Goal: Information Seeking & Learning: Learn about a topic

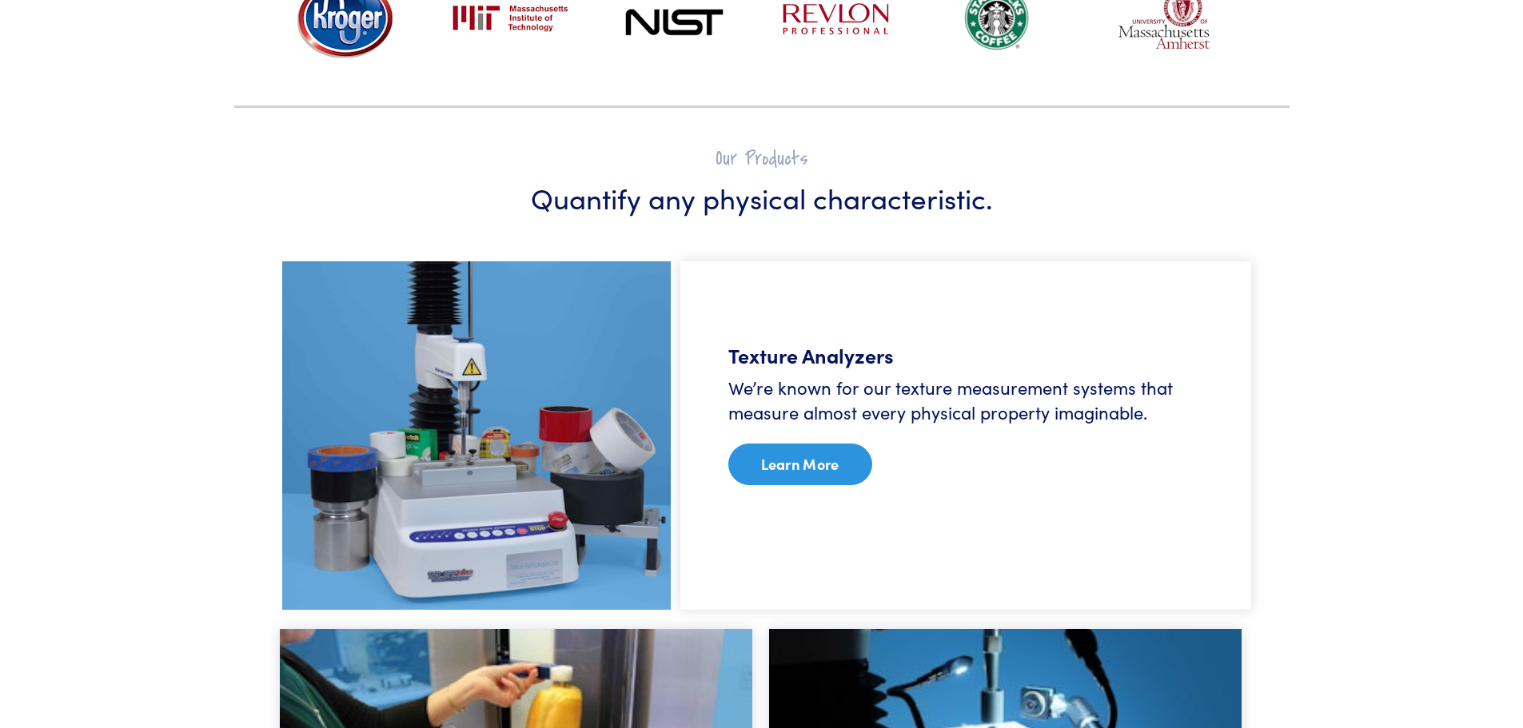
scroll to position [799, 0]
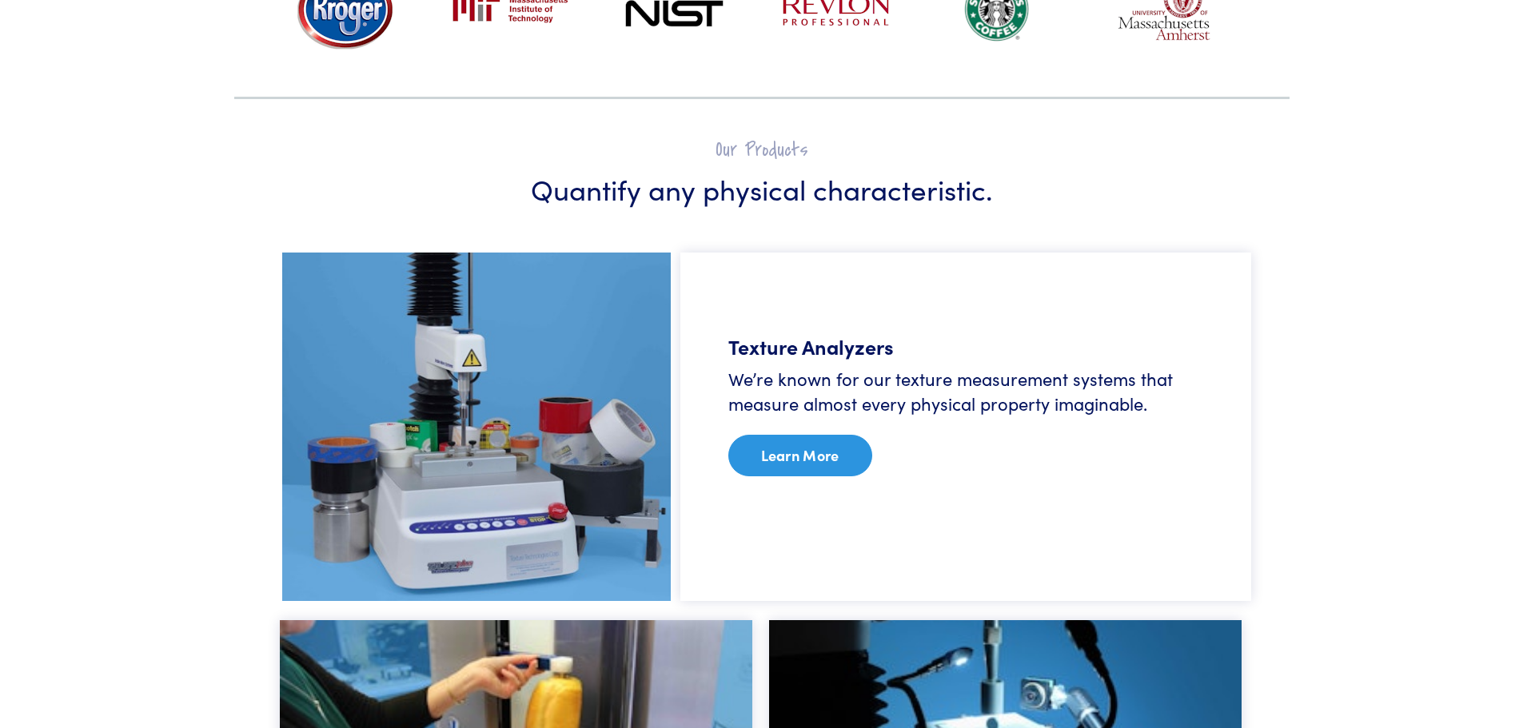
click at [807, 464] on link "Learn More" at bounding box center [800, 456] width 144 height 42
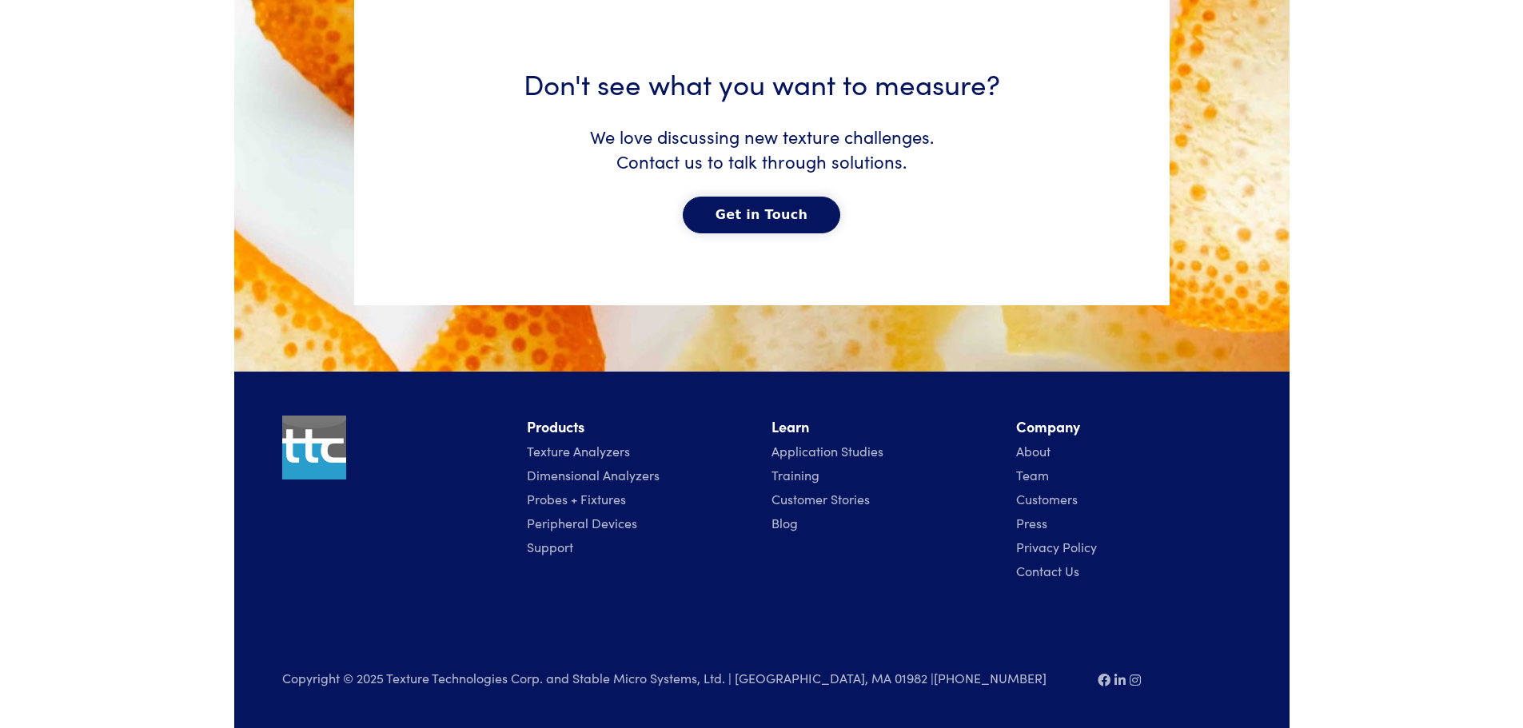
scroll to position [8149, 0]
click at [568, 457] on link "Texture Analyzers" at bounding box center [578, 451] width 103 height 18
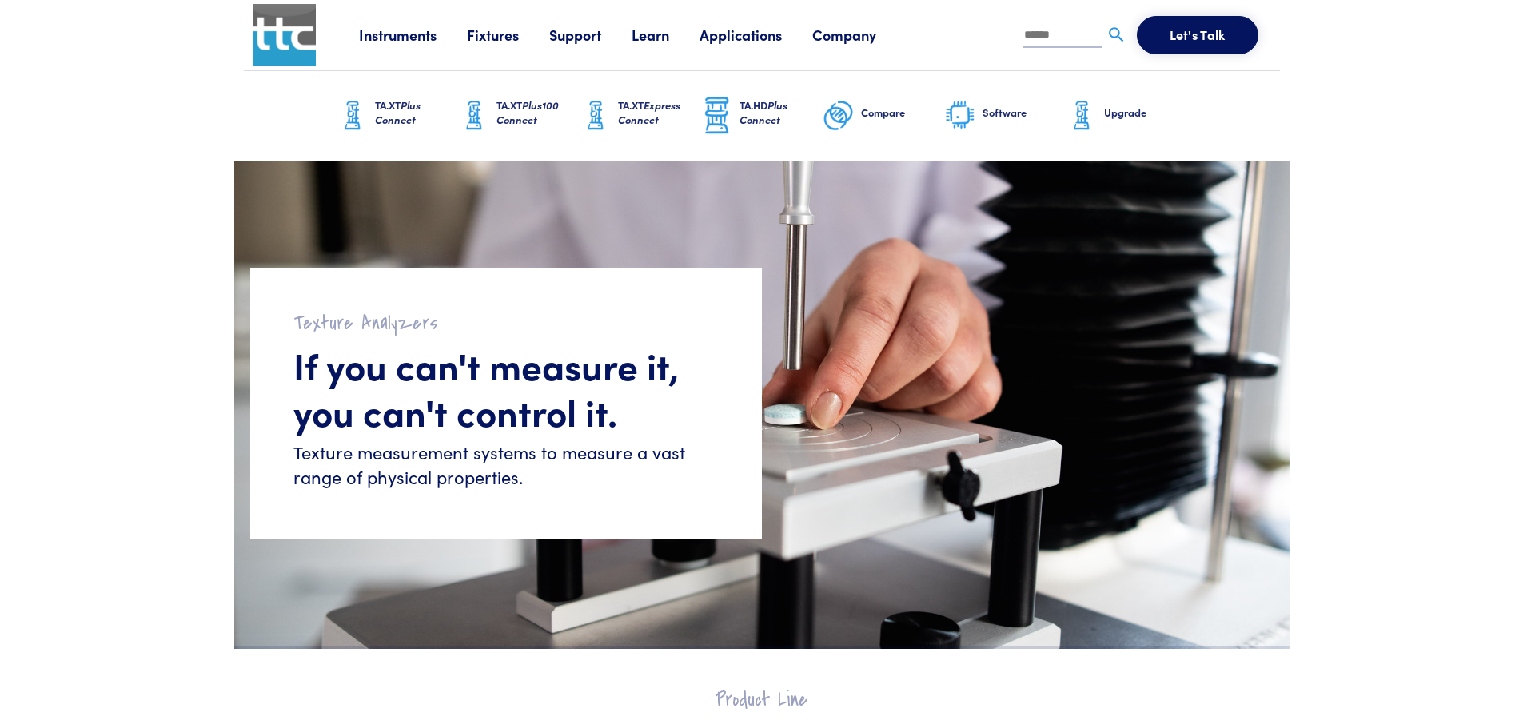
click at [508, 108] on h6 "TA.XT Plus100 Connect" at bounding box center [537, 112] width 83 height 29
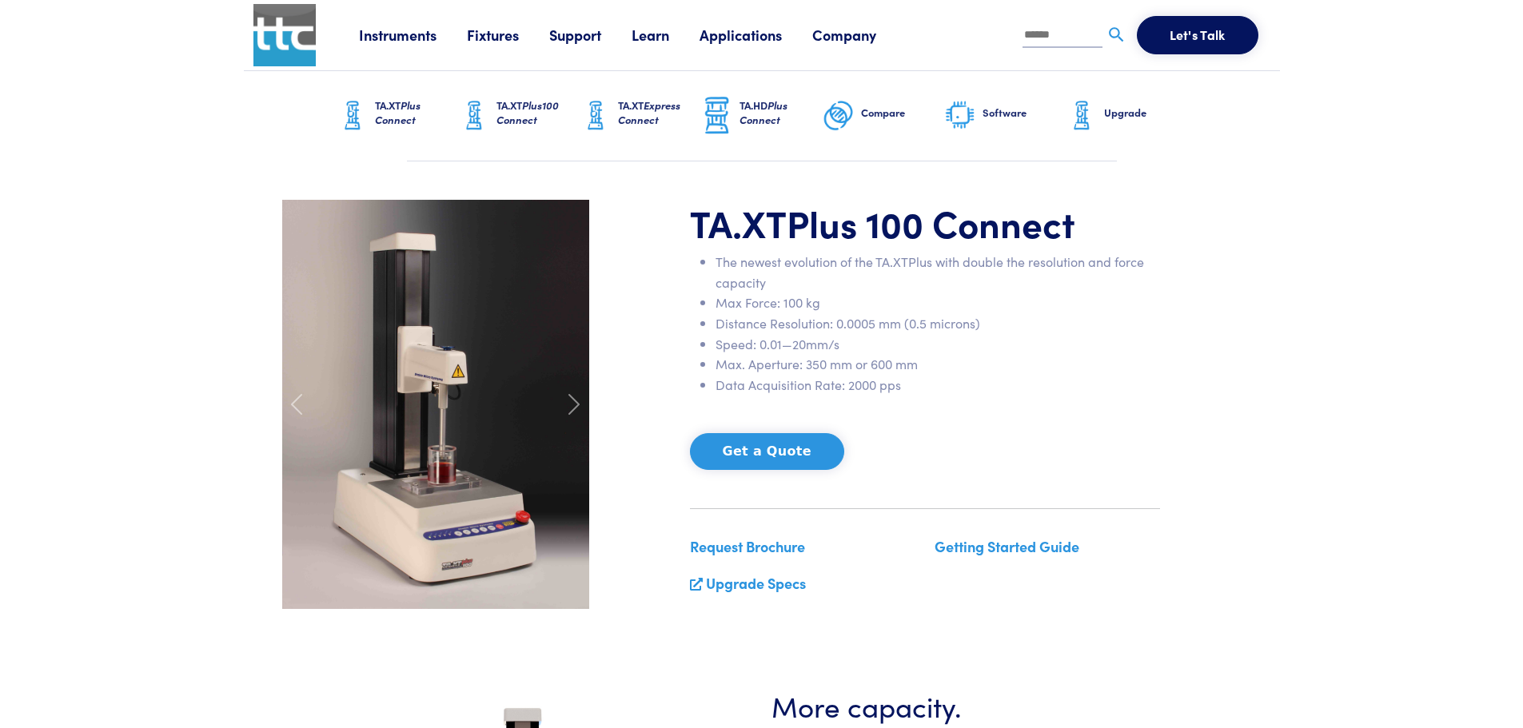
click at [409, 106] on span "Plus Connect" at bounding box center [398, 113] width 46 height 30
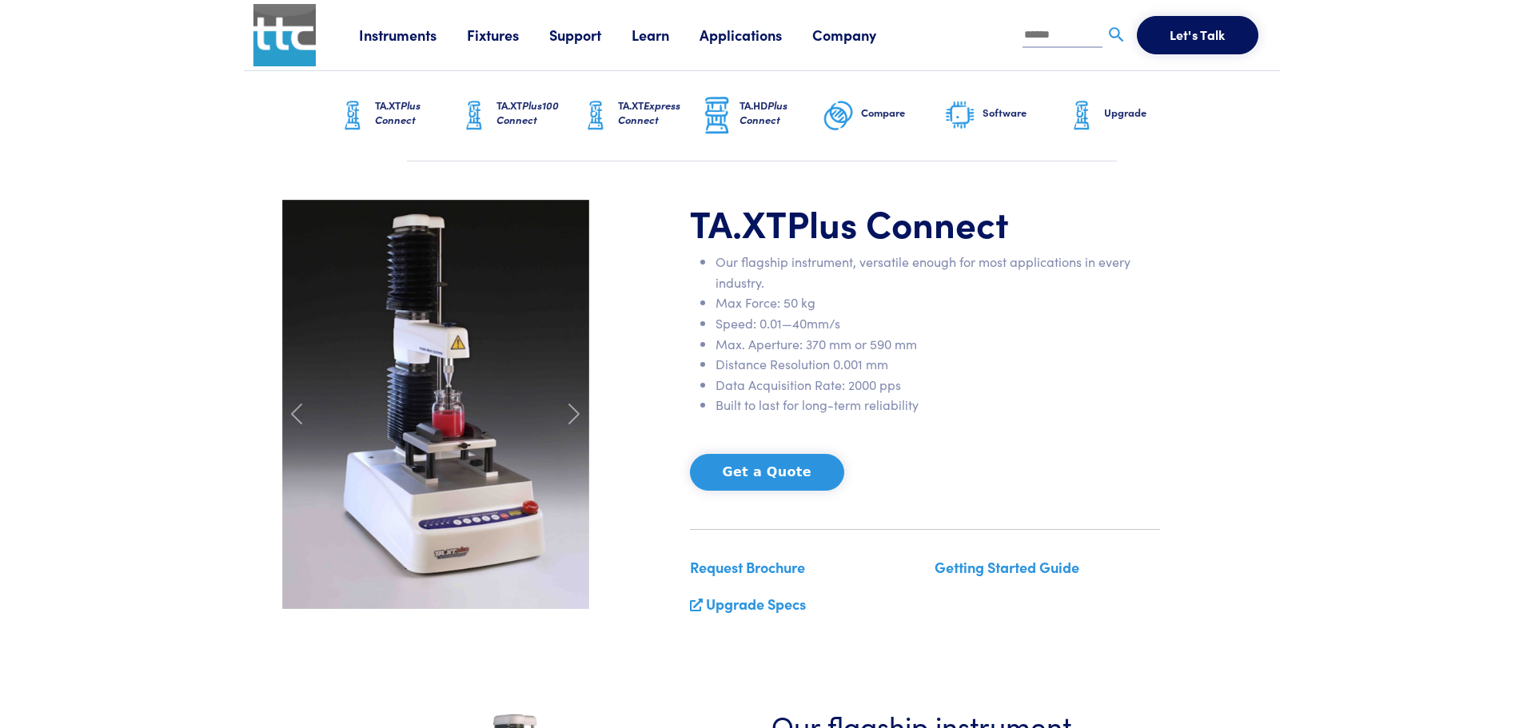
click at [504, 38] on link "Fixtures" at bounding box center [508, 35] width 82 height 20
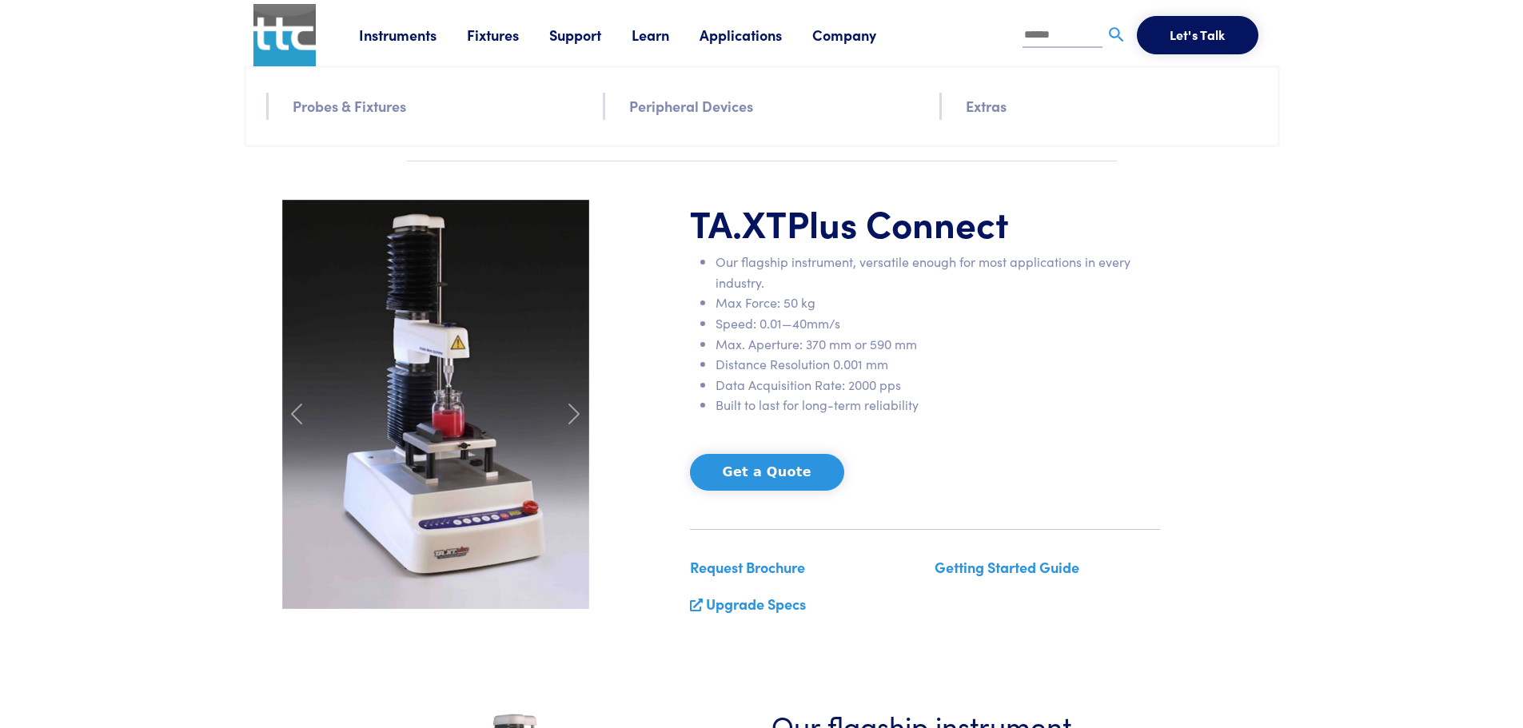
click at [995, 105] on link "Extras" at bounding box center [986, 105] width 41 height 23
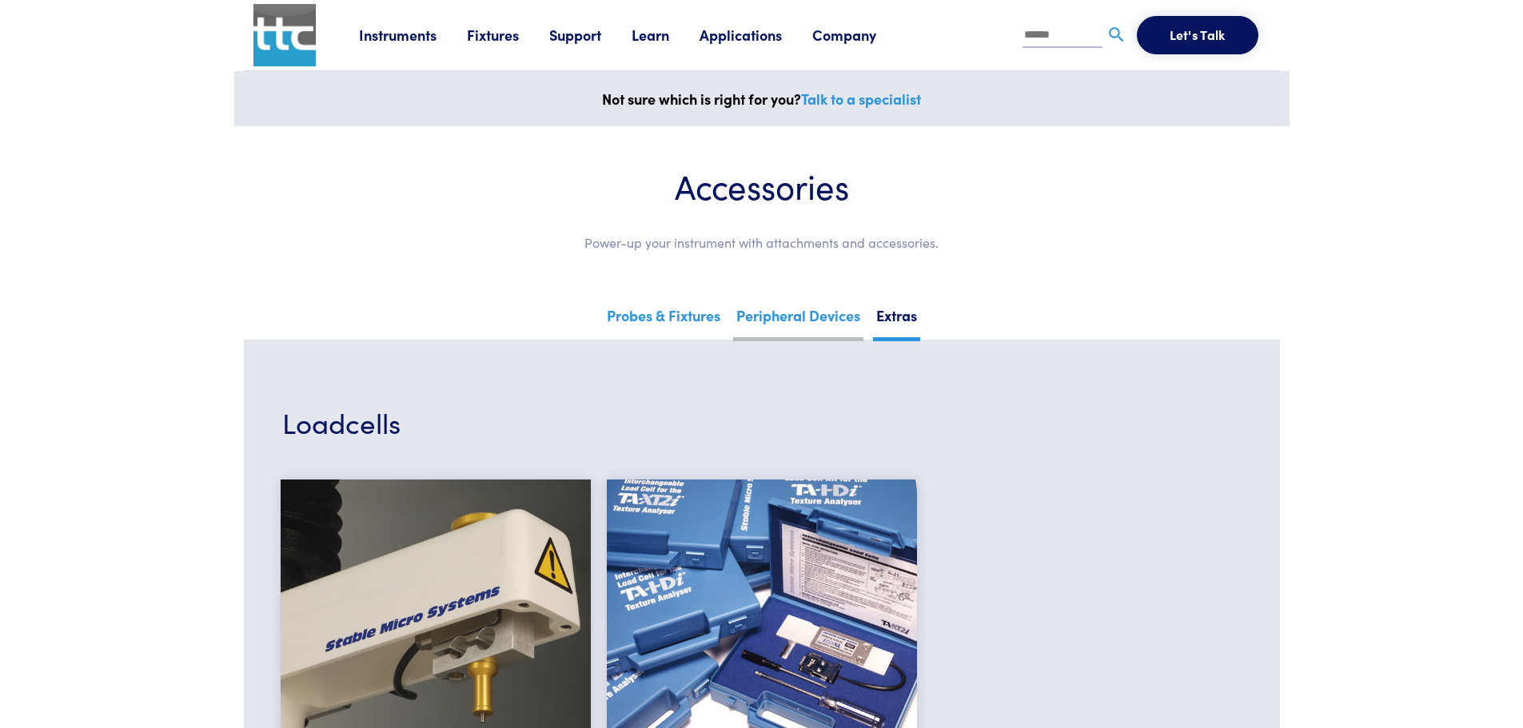
click at [815, 317] on link "Peripheral Devices" at bounding box center [798, 321] width 130 height 39
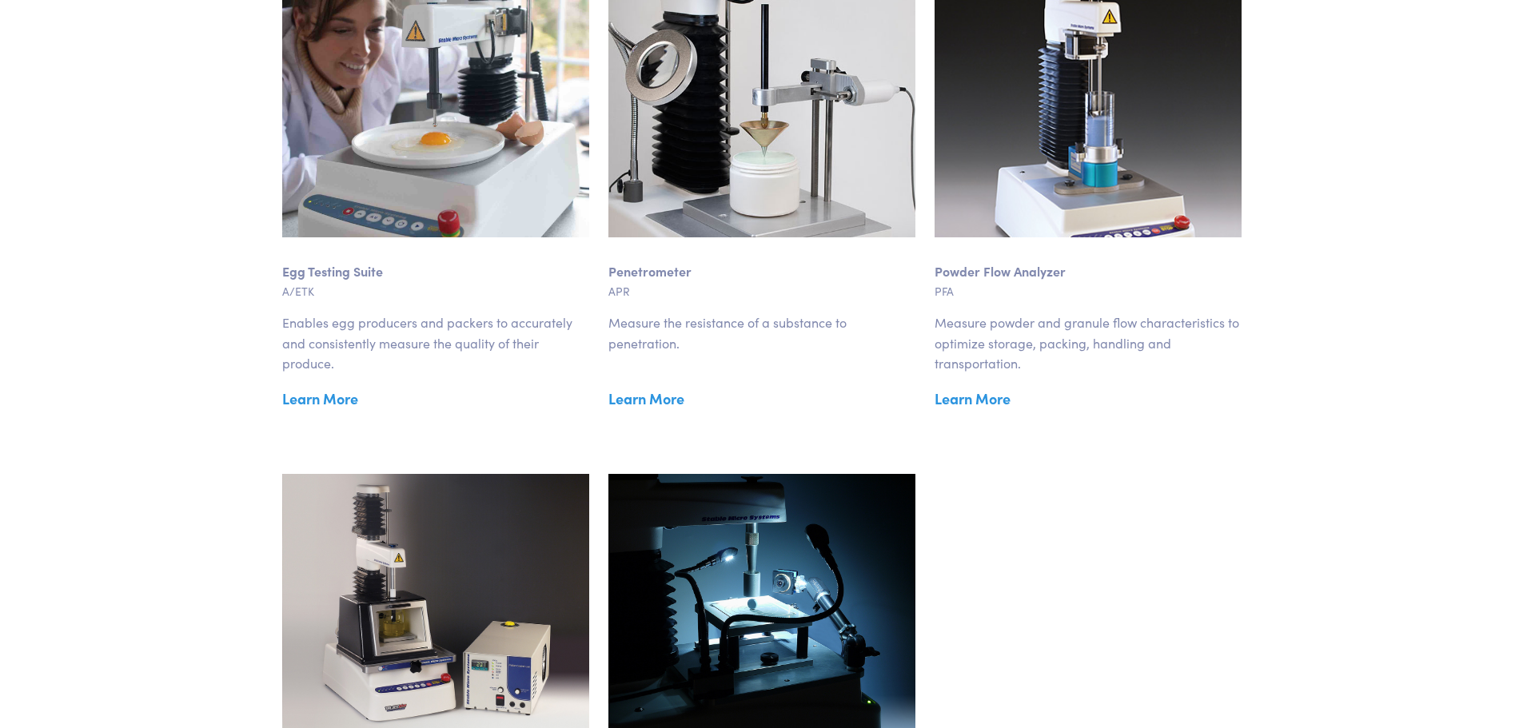
scroll to position [1679, 0]
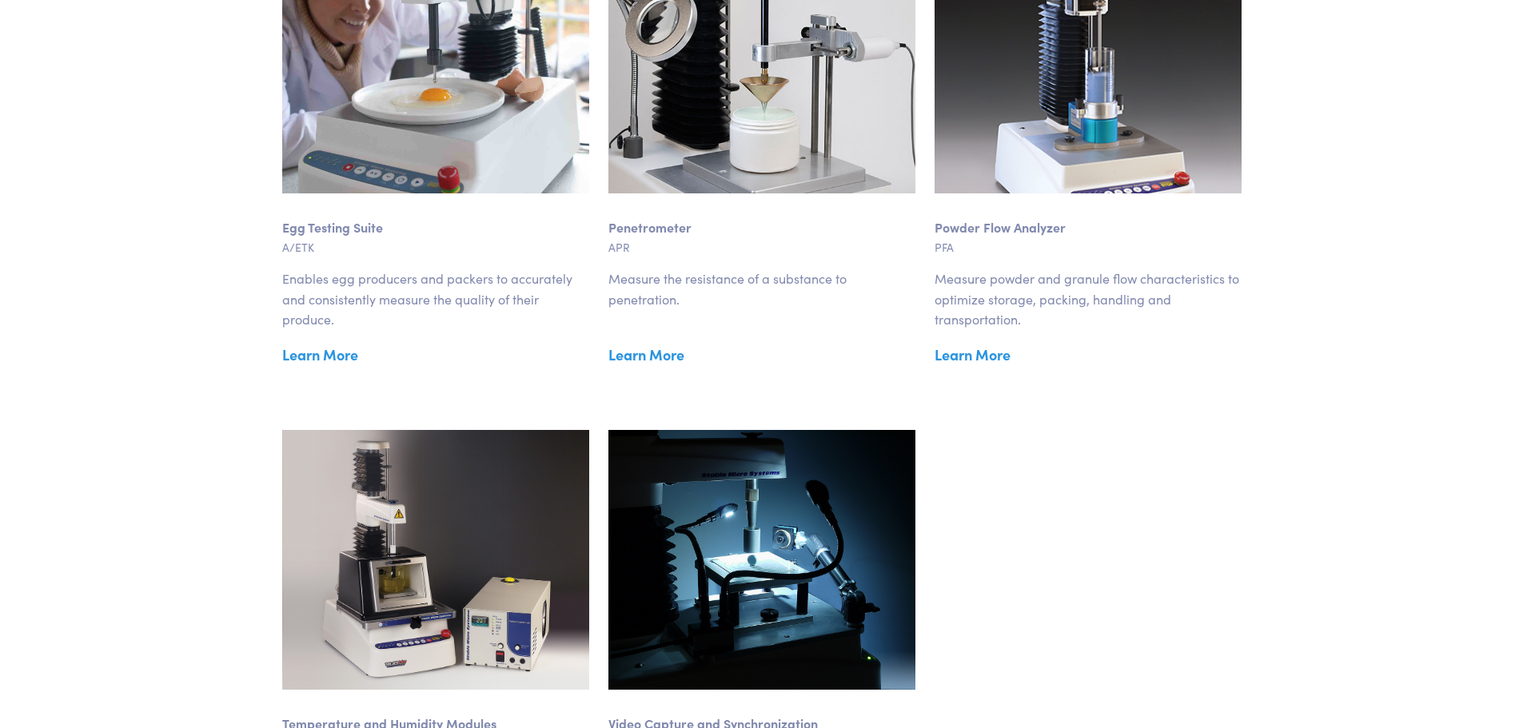
click at [972, 357] on link "Learn More" at bounding box center [1087, 355] width 307 height 24
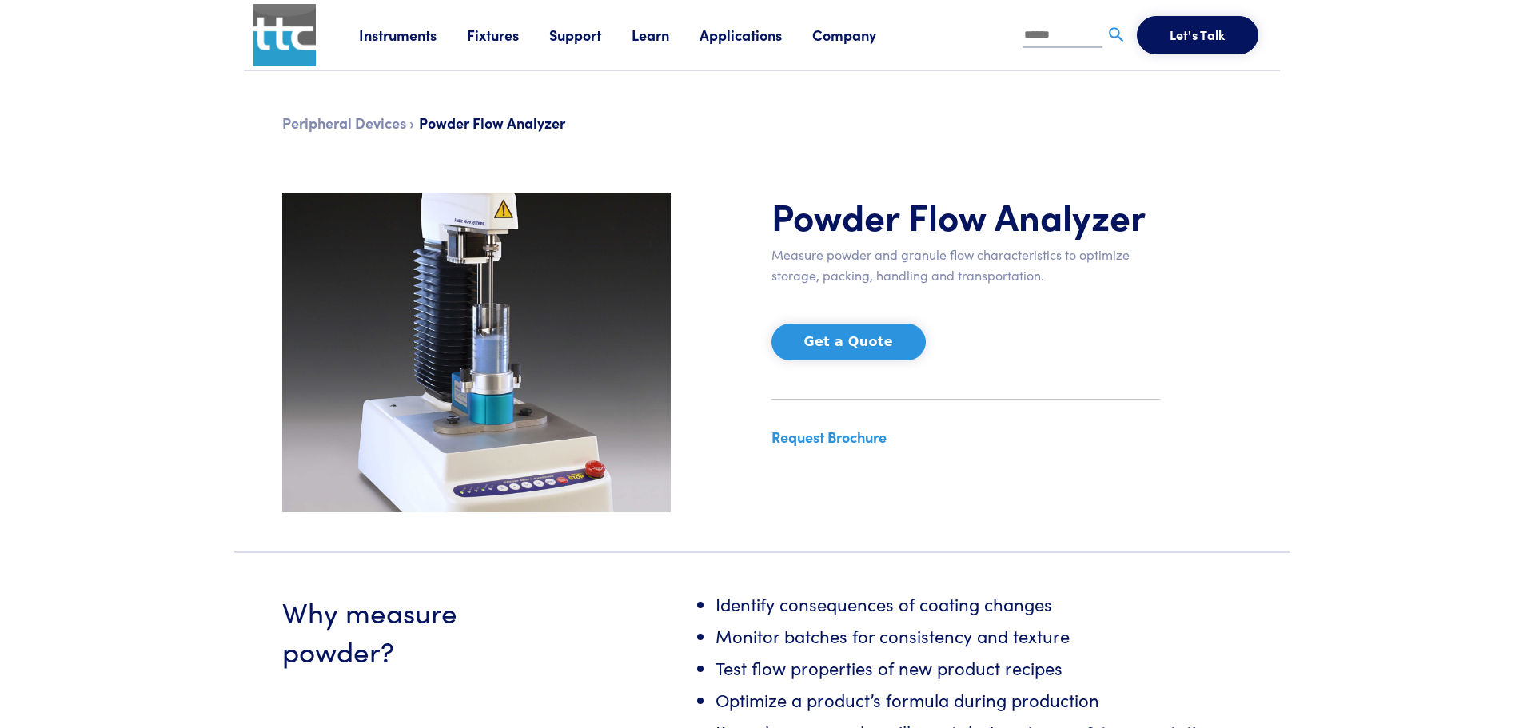
click at [1039, 36] on input "text" at bounding box center [1062, 36] width 80 height 24
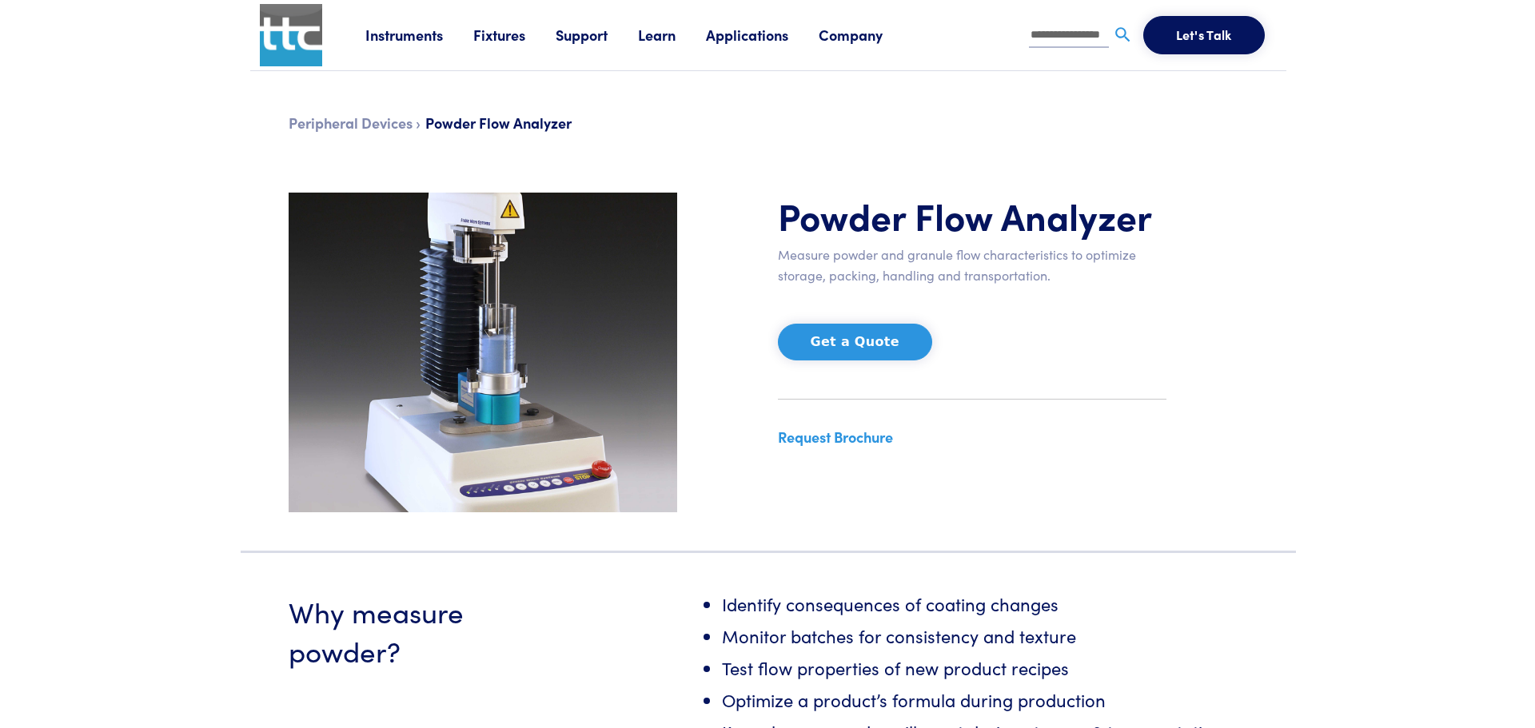
scroll to position [0, 10]
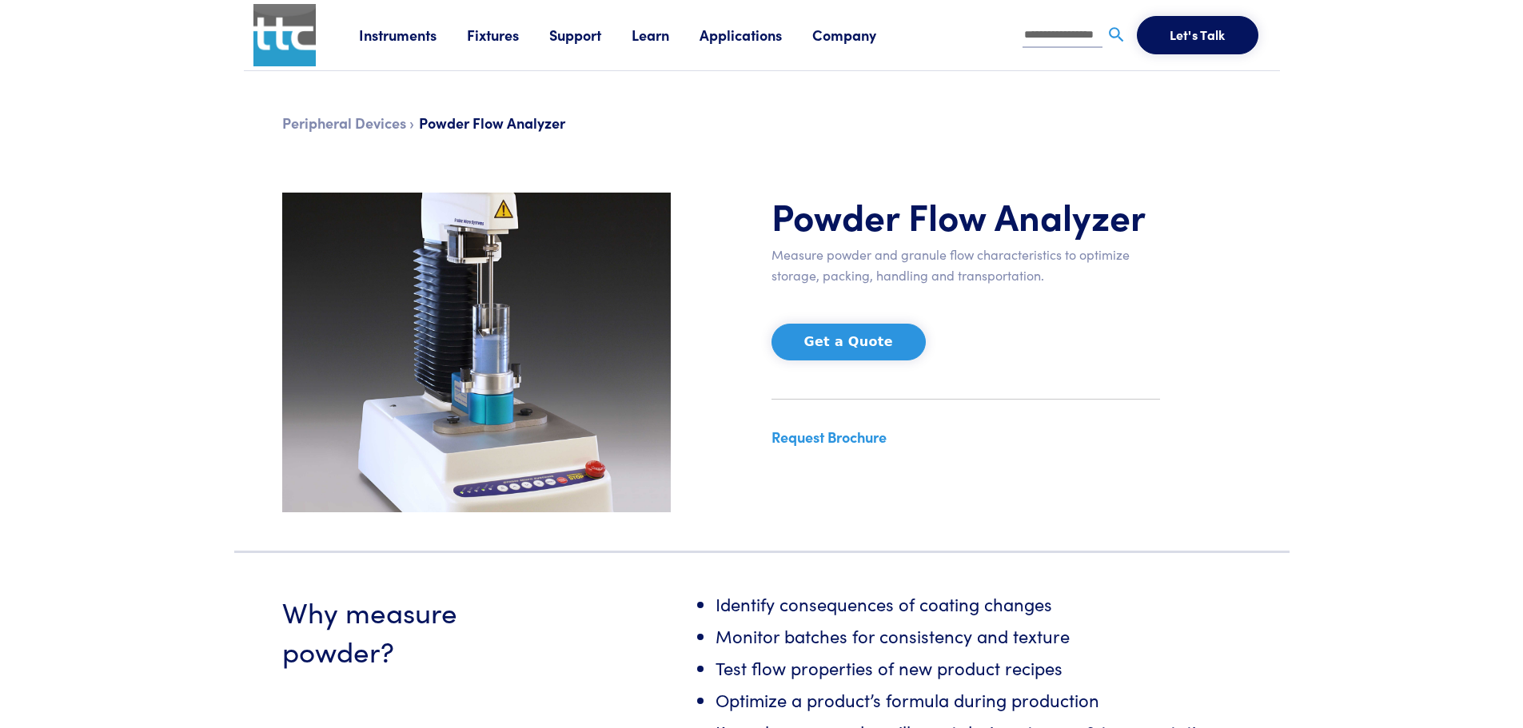
type input "**********"
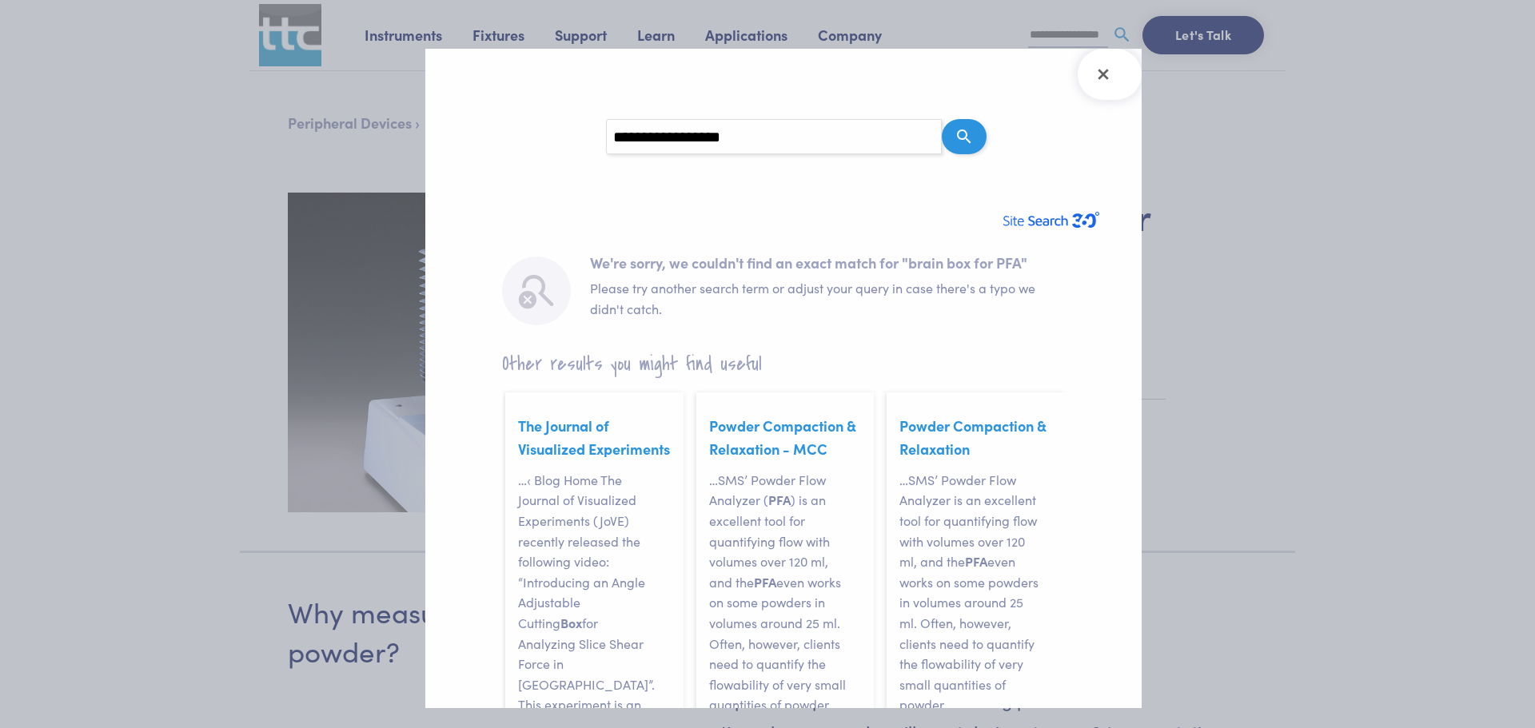
drag, startPoint x: 752, startPoint y: 135, endPoint x: 556, endPoint y: 125, distance: 196.1
click at [557, 125] on section "**********" at bounding box center [783, 137] width 639 height 112
click at [1094, 74] on icon "Close Search Results" at bounding box center [1103, 75] width 26 height 26
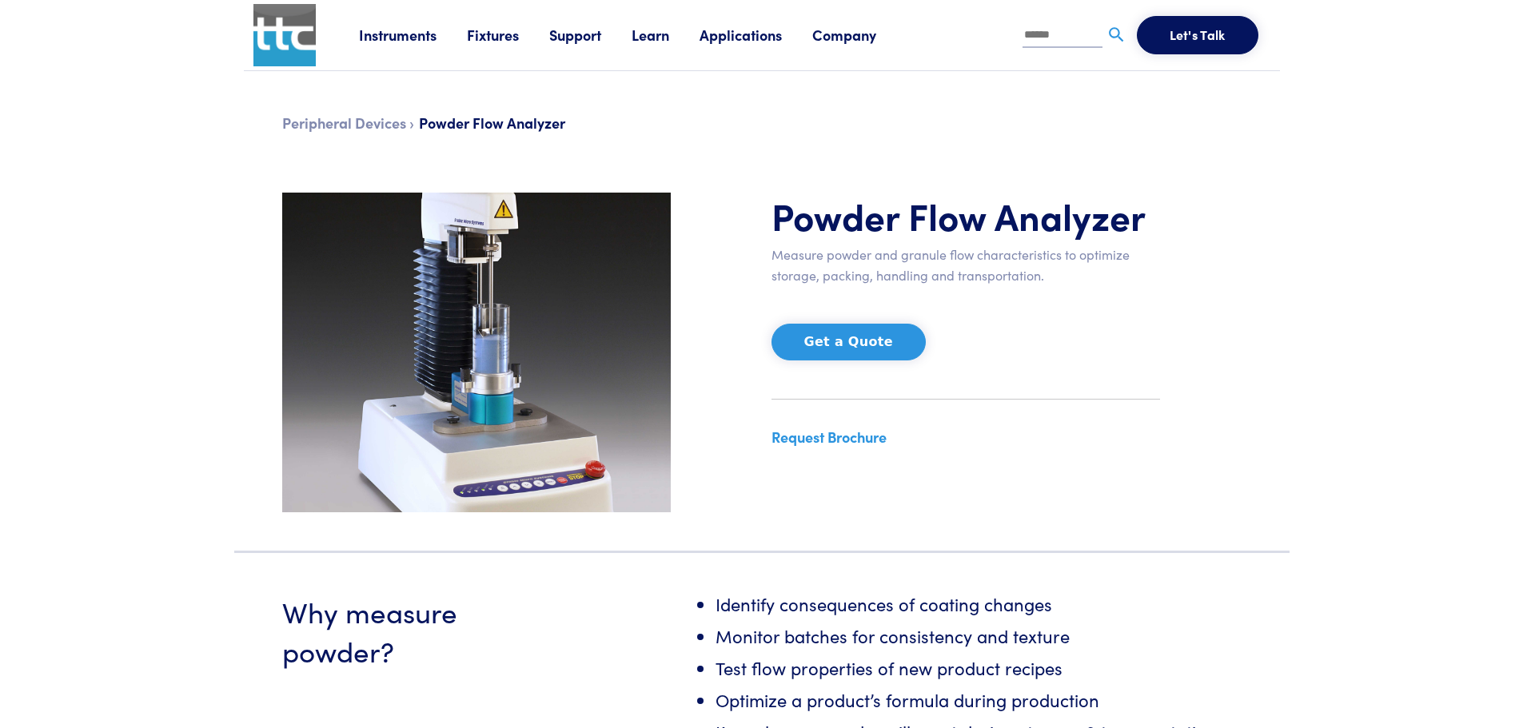
click at [408, 35] on link "Instruments" at bounding box center [413, 35] width 108 height 20
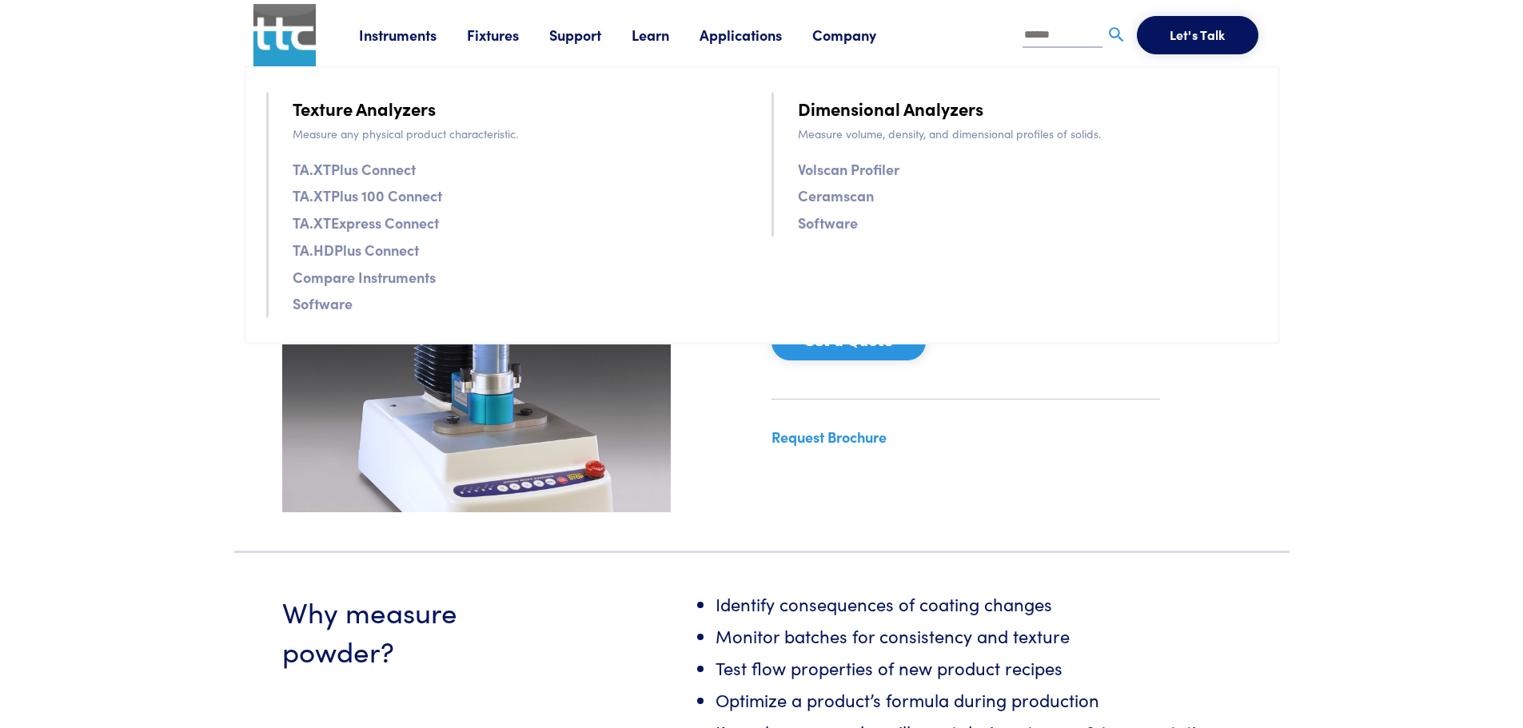
click at [358, 280] on link "Compare Instruments" at bounding box center [364, 276] width 143 height 23
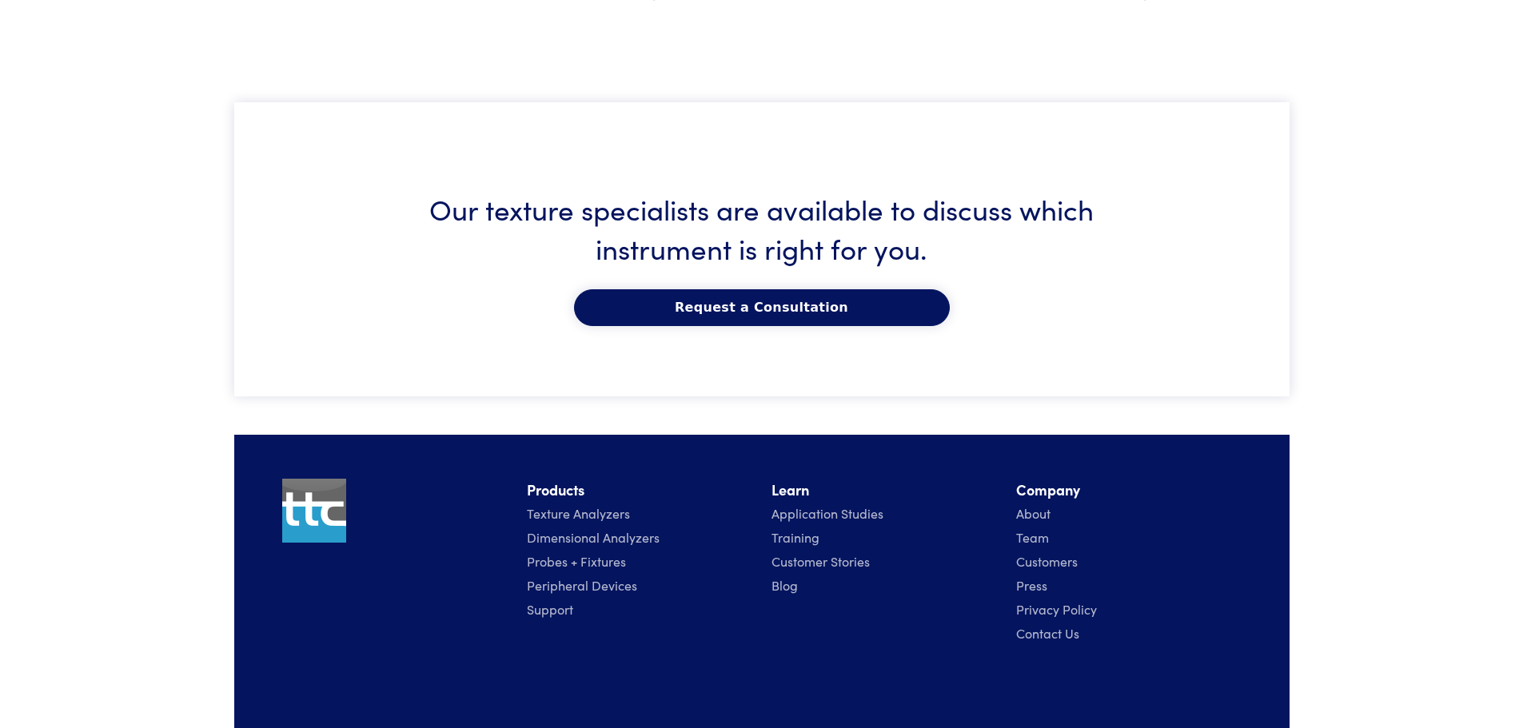
scroll to position [2765, 0]
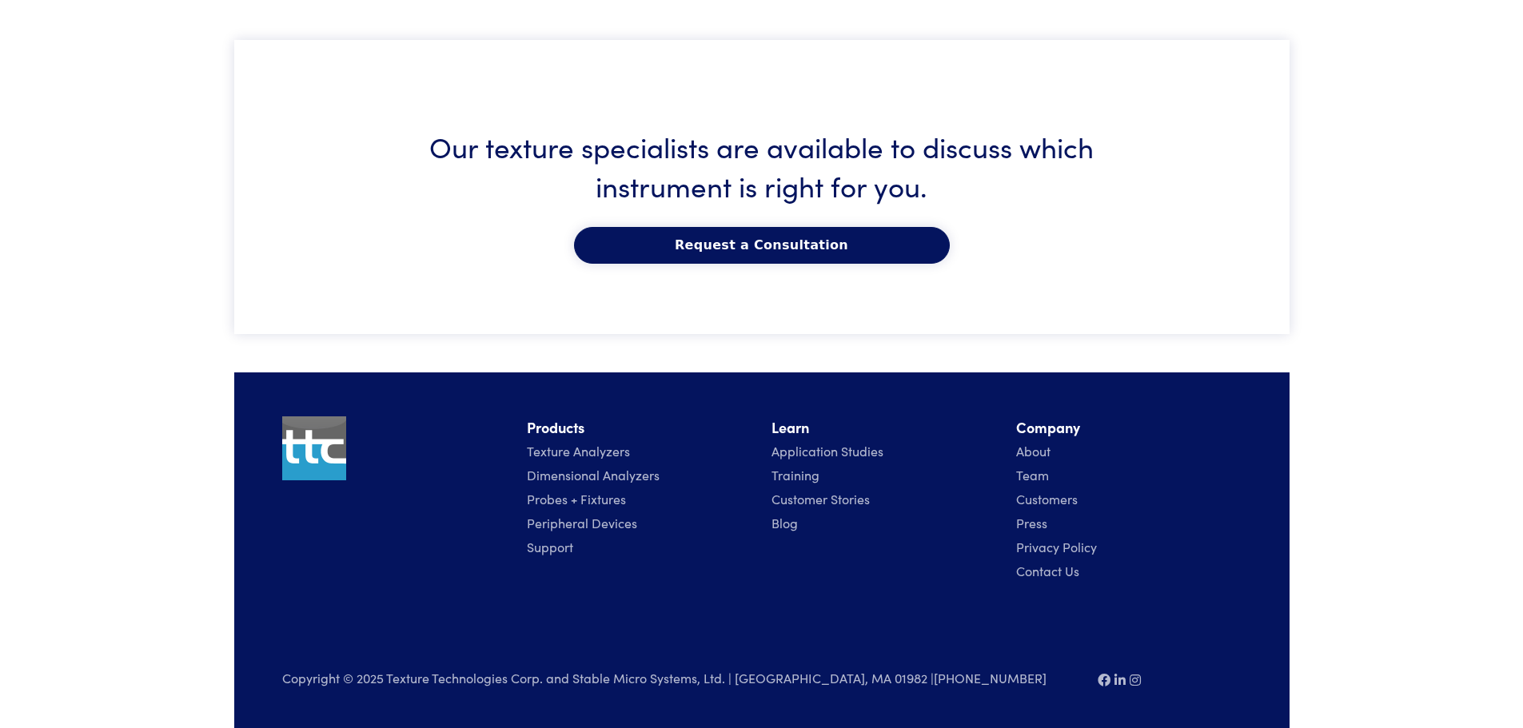
click at [606, 498] on link "Probes + Fixtures" at bounding box center [576, 499] width 99 height 18
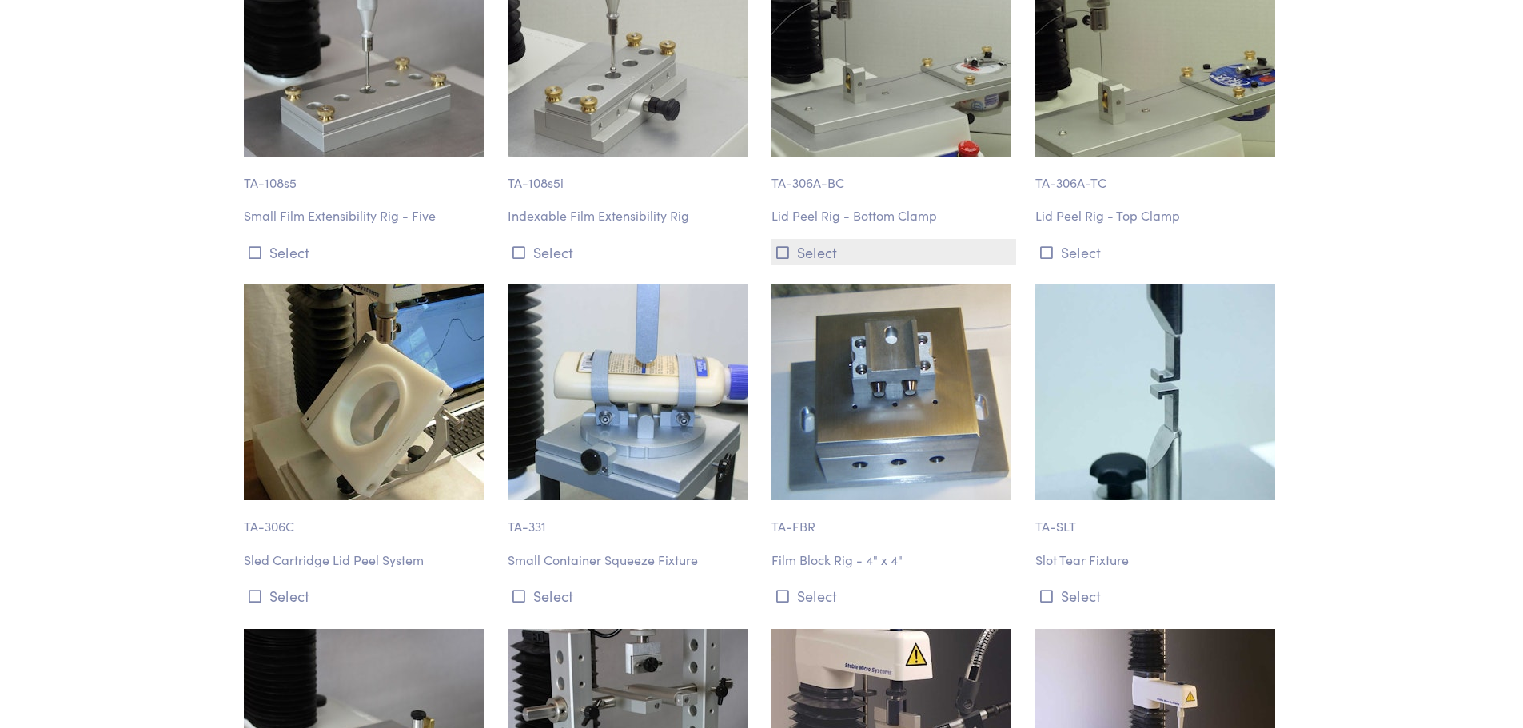
scroll to position [17200, 0]
